Goal: Transaction & Acquisition: Purchase product/service

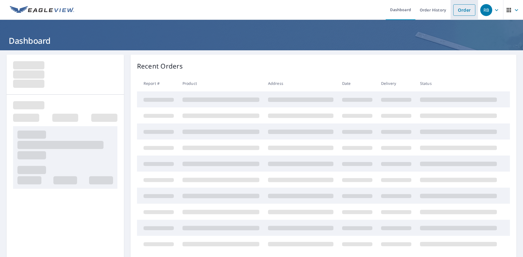
click at [460, 11] on link "Order" at bounding box center [464, 9] width 22 height 11
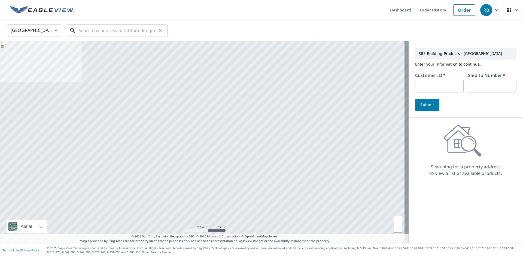
click at [123, 30] on input "text" at bounding box center [118, 30] width 78 height 15
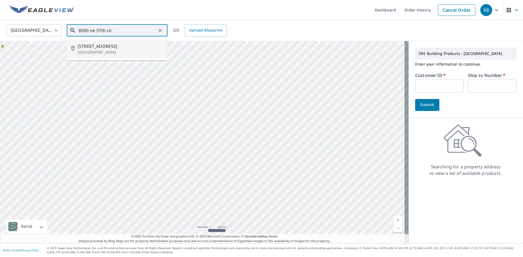
click at [115, 50] on p "[GEOGRAPHIC_DATA]" at bounding box center [120, 52] width 85 height 5
type input "[STREET_ADDRESS]"
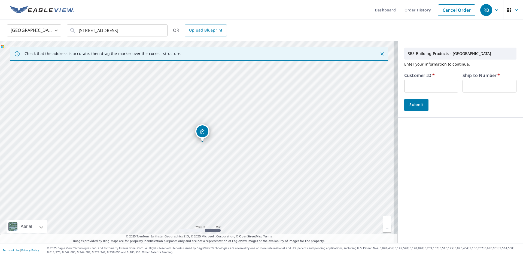
click at [419, 86] on input "text" at bounding box center [431, 86] width 54 height 13
type input "JJH307"
drag, startPoint x: 465, startPoint y: 90, endPoint x: 468, endPoint y: 91, distance: 3.4
click at [465, 90] on input "text" at bounding box center [489, 86] width 54 height 13
type input "1"
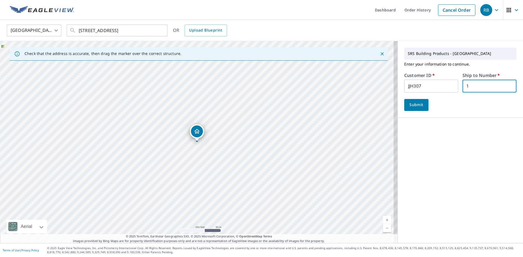
click at [409, 105] on span "Submit" at bounding box center [416, 105] width 16 height 7
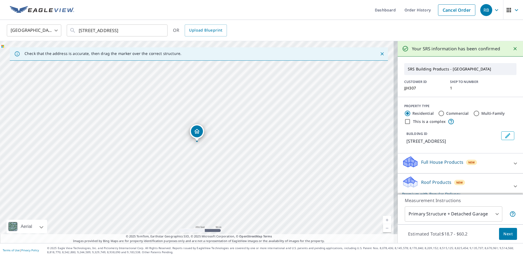
click at [505, 235] on span "Next" at bounding box center [507, 234] width 9 height 7
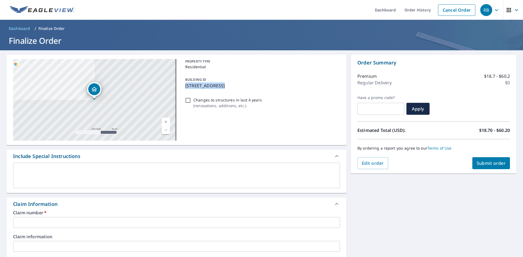
drag, startPoint x: 218, startPoint y: 85, endPoint x: 180, endPoint y: 87, distance: 37.9
click at [180, 87] on div "[STREET_ADDRESS] Aerial Road A standard road map Aerial A detailed look from ab…" at bounding box center [177, 100] width 340 height 91
checkbox input "true"
copy p "[STREET_ADDRESS]"
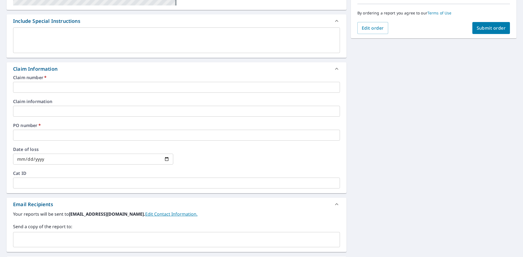
scroll to position [136, 0]
click at [35, 88] on input "text" at bounding box center [176, 86] width 327 height 11
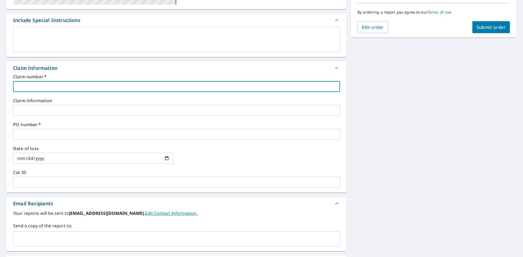
paste input "[STREET_ADDRESS]"
type input "[STREET_ADDRESS]"
checkbox input "true"
type input "[STREET_ADDRESS]"
click at [56, 137] on input "text" at bounding box center [176, 134] width 327 height 11
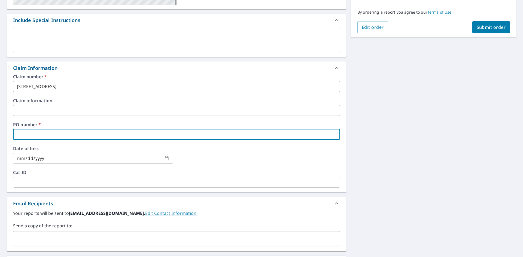
paste input "[STREET_ADDRESS]"
type input "[STREET_ADDRESS]"
checkbox input "true"
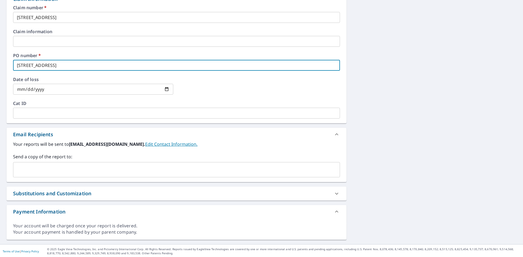
scroll to position [206, 0]
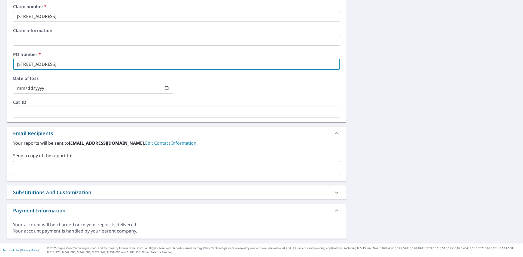
type input "[STREET_ADDRESS]"
click at [52, 170] on input "text" at bounding box center [173, 169] width 314 height 10
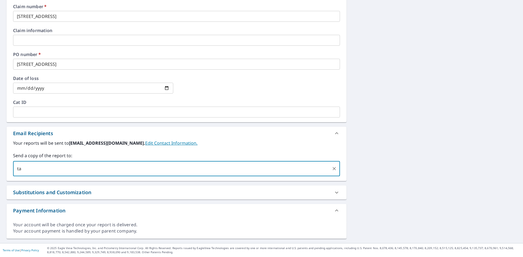
type input "t"
type input "[PERSON_NAME][EMAIL_ADDRESS][DOMAIN_NAME]"
checkbox input "true"
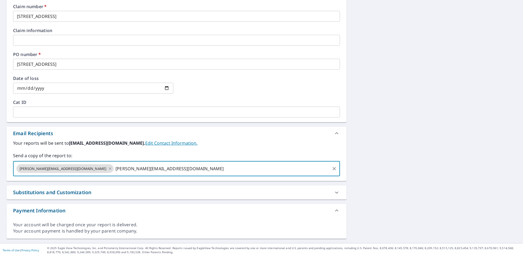
type input "[PERSON_NAME][EMAIL_ADDRESS][DOMAIN_NAME]"
checkbox input "true"
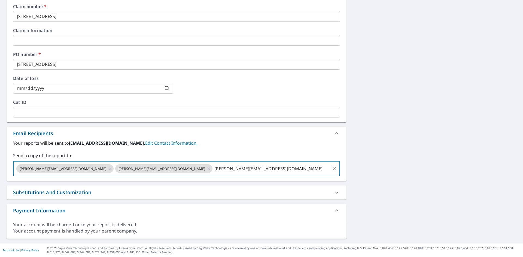
type input "[PERSON_NAME][EMAIL_ADDRESS][DOMAIN_NAME]"
checkbox input "true"
type input "[EMAIL_ADDRESS][PERSON_NAME][DOMAIN_NAME]"
checkbox input "true"
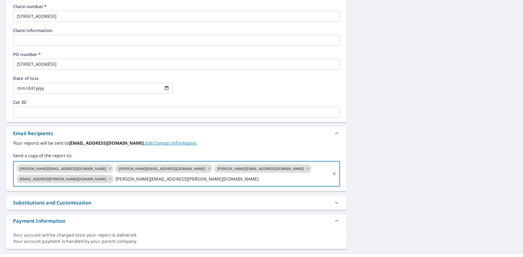
type input "[PERSON_NAME][EMAIL_ADDRESS][PERSON_NAME][DOMAIN_NAME]"
checkbox input "true"
type input "[PERSON_NAME][EMAIL_ADDRESS][PERSON_NAME][DOMAIN_NAME]"
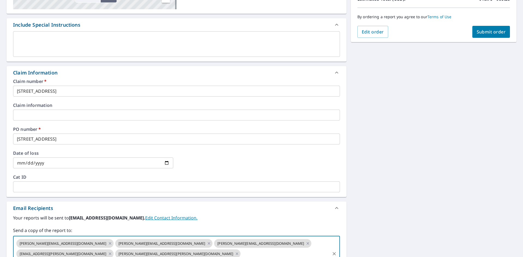
scroll to position [16, 0]
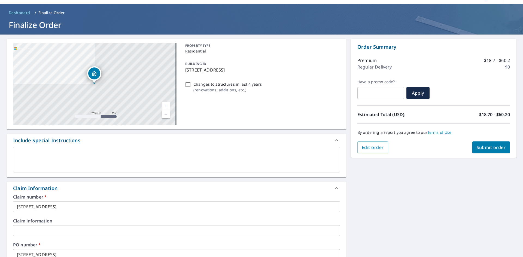
click at [486, 148] on span "Submit order" at bounding box center [490, 148] width 29 height 6
checkbox input "true"
